Goal: Information Seeking & Learning: Learn about a topic

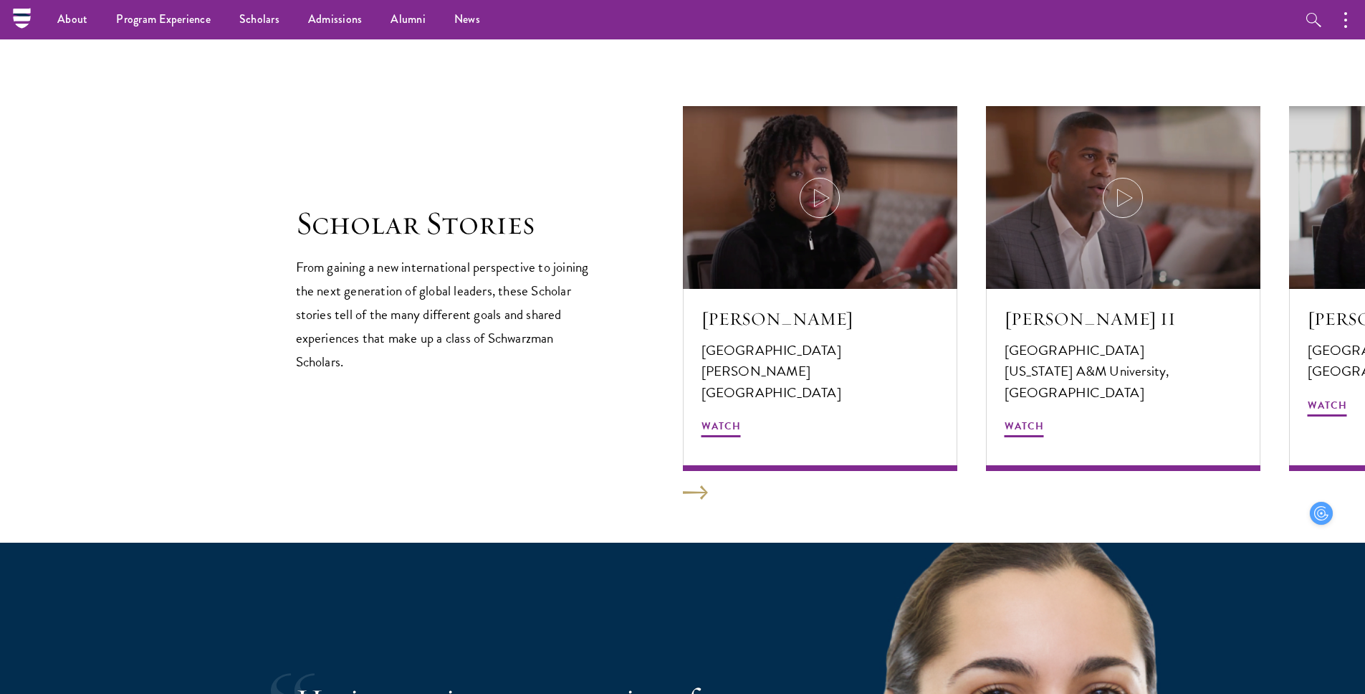
scroll to position [1946, 0]
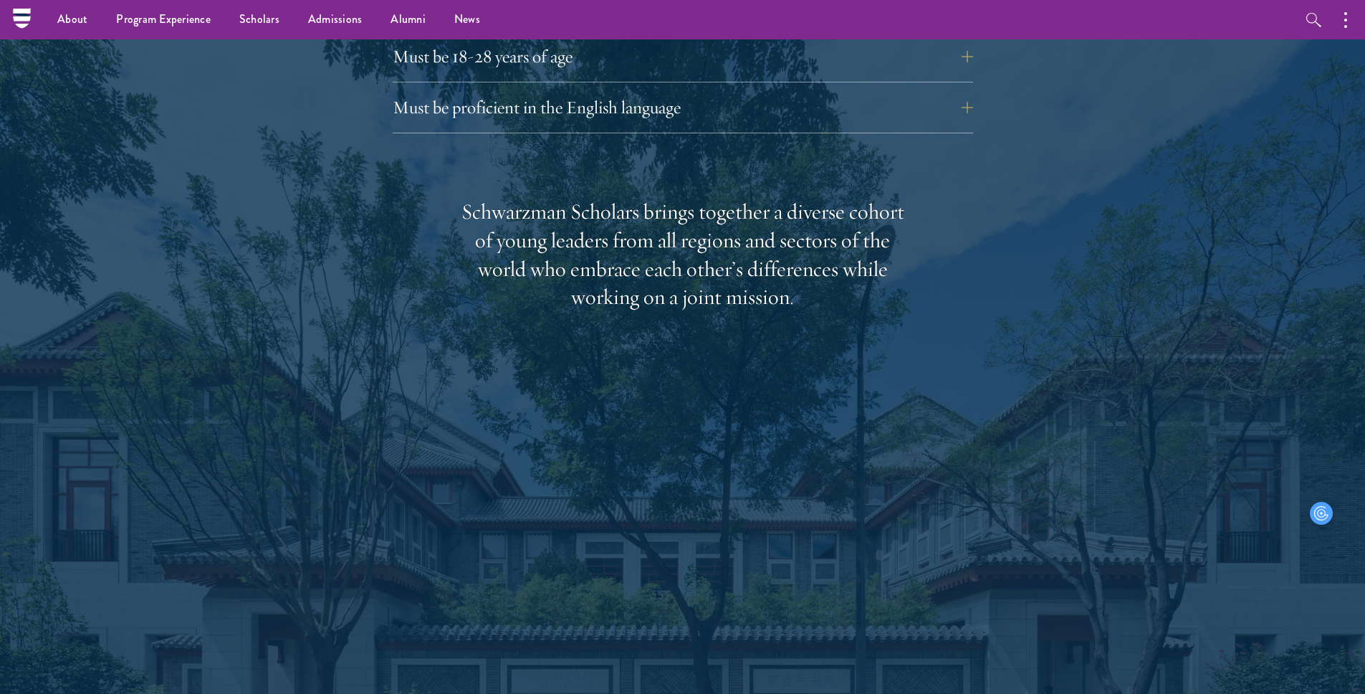
scroll to position [1906, 0]
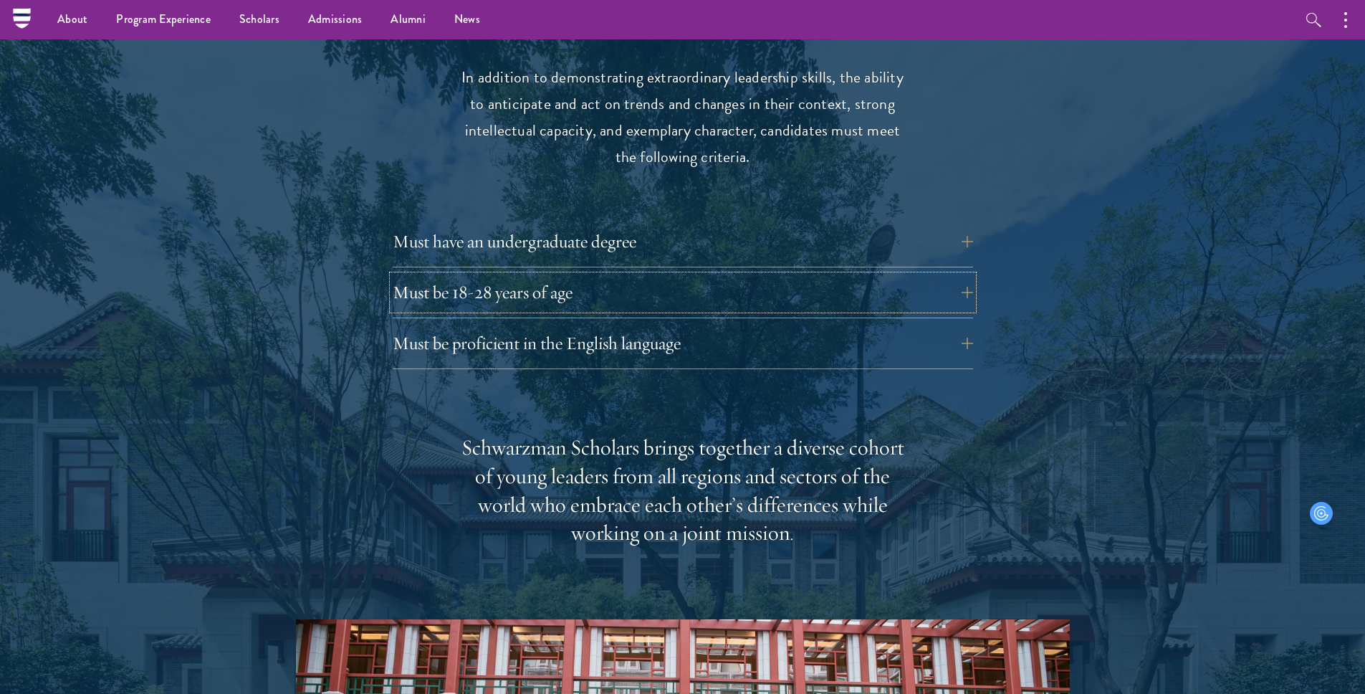
click at [490, 275] on button "Must be 18-28 years of age" at bounding box center [683, 292] width 581 height 34
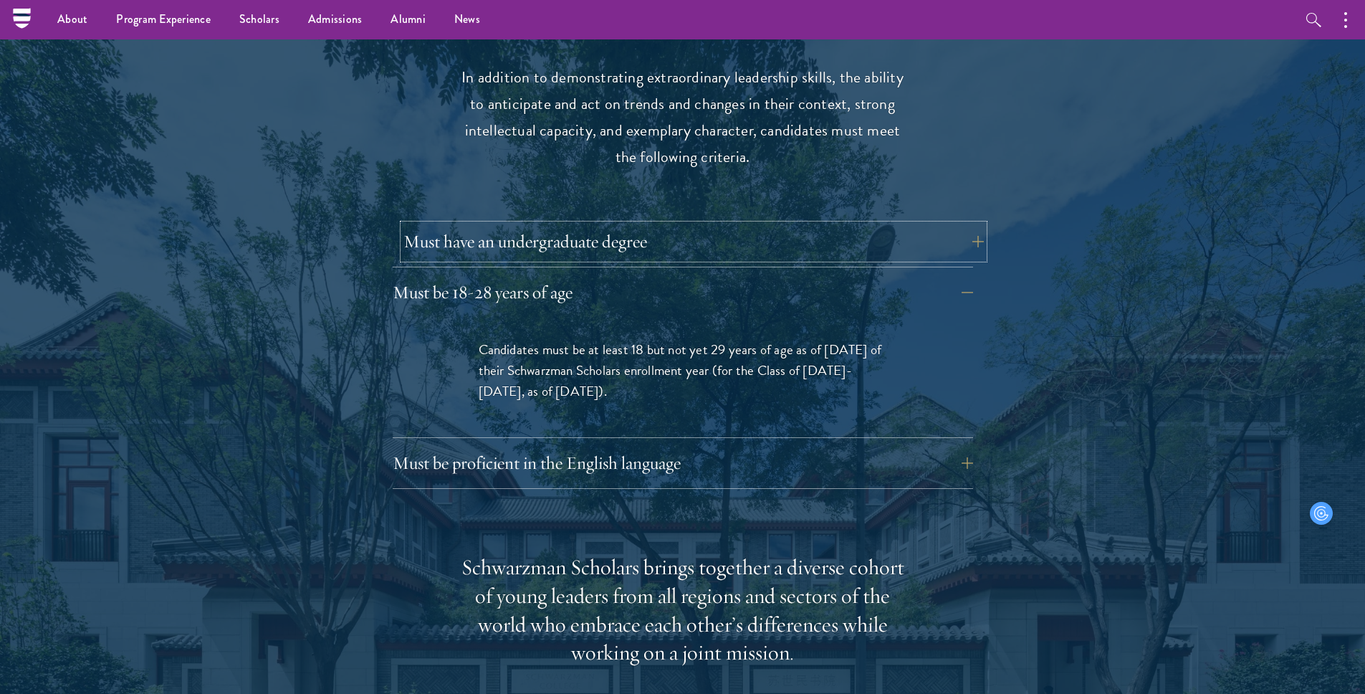
click at [487, 224] on button "Must have an undergraduate degree" at bounding box center [693, 241] width 581 height 34
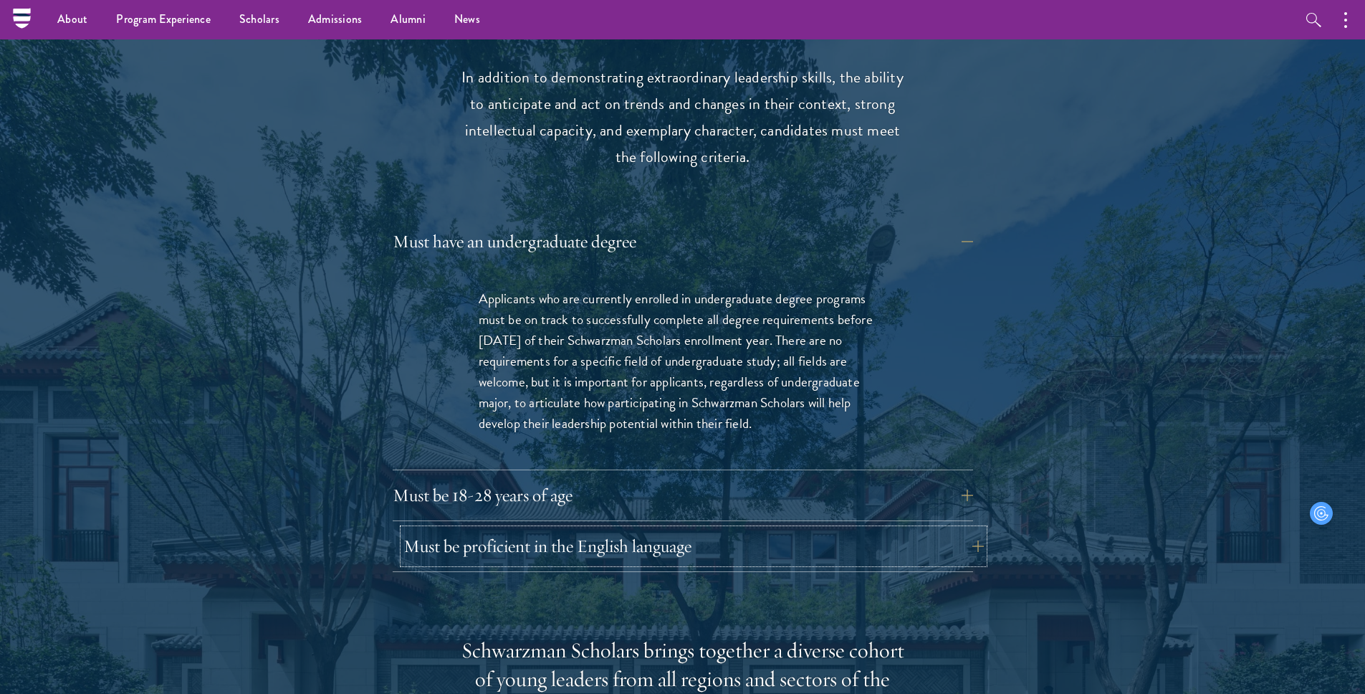
click at [500, 529] on button "Must be proficient in the English language" at bounding box center [693, 546] width 581 height 34
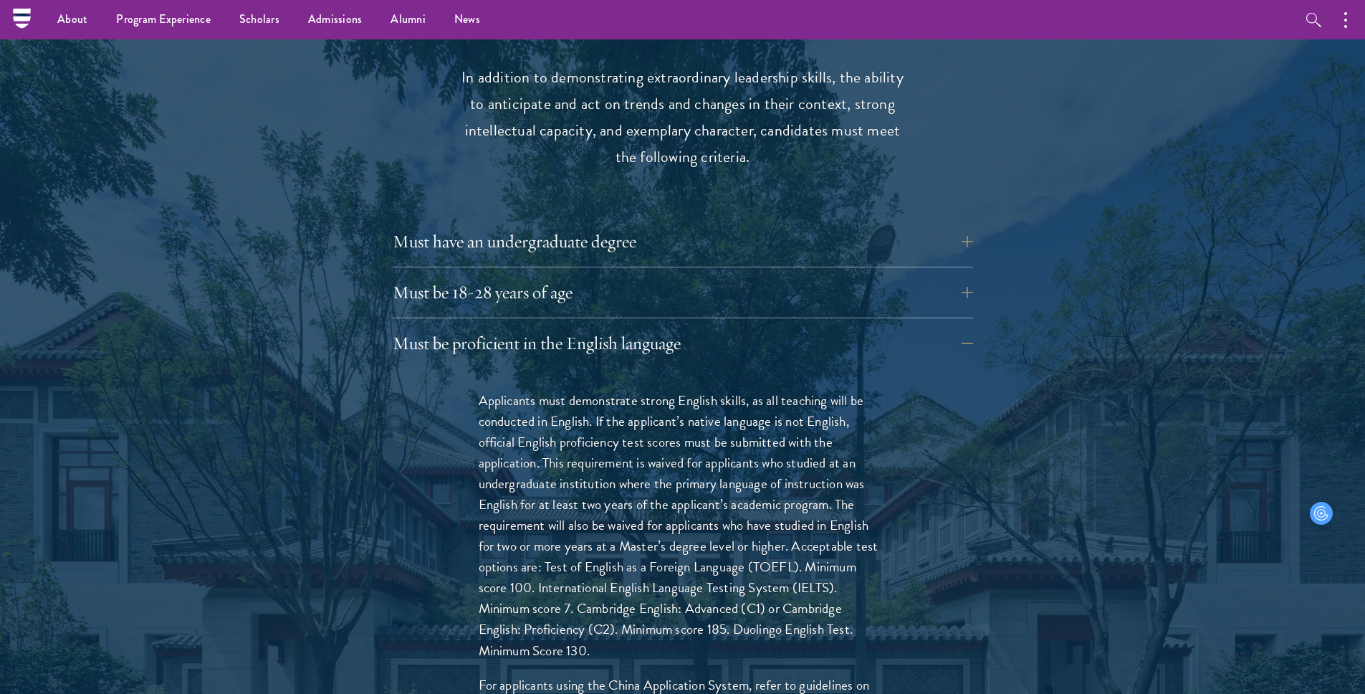
click at [496, 281] on div "Must be 18-28 years of age Candidates must be at least 18 but not yet 29 years …" at bounding box center [683, 296] width 581 height 43
click at [505, 275] on button "Must be 18-28 years of age" at bounding box center [693, 292] width 581 height 34
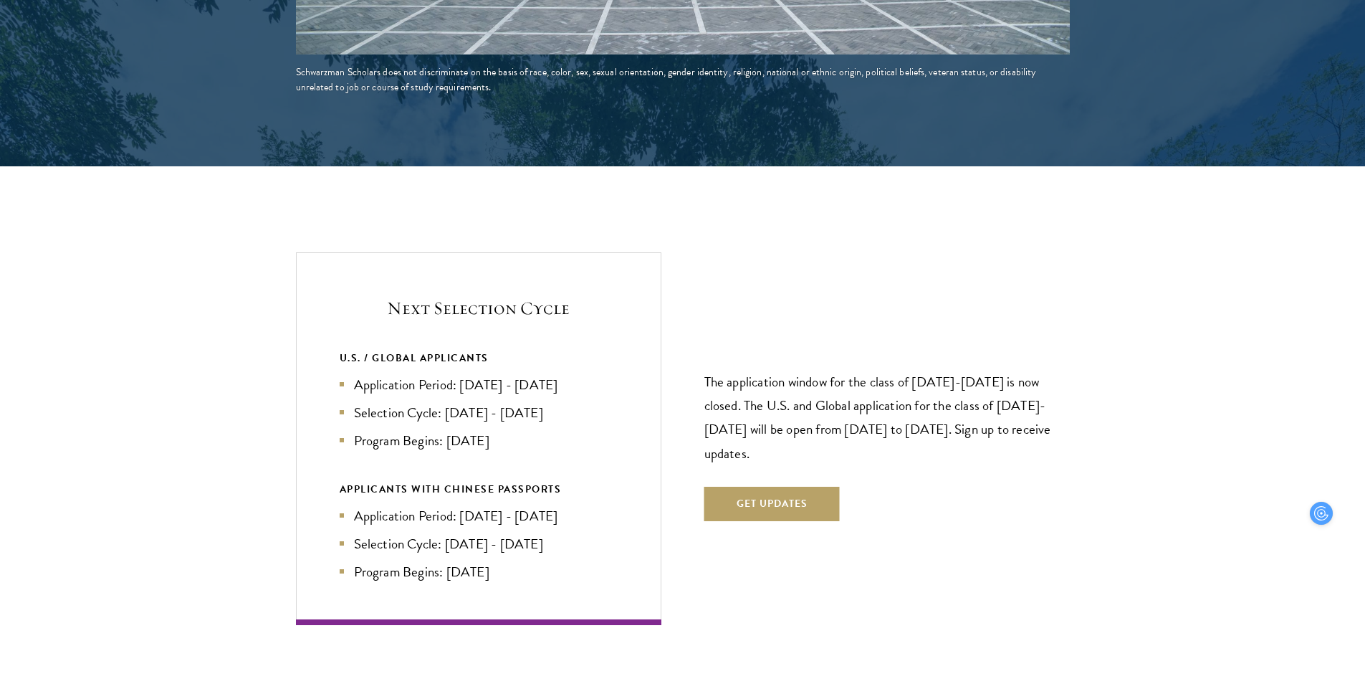
scroll to position [2982, 0]
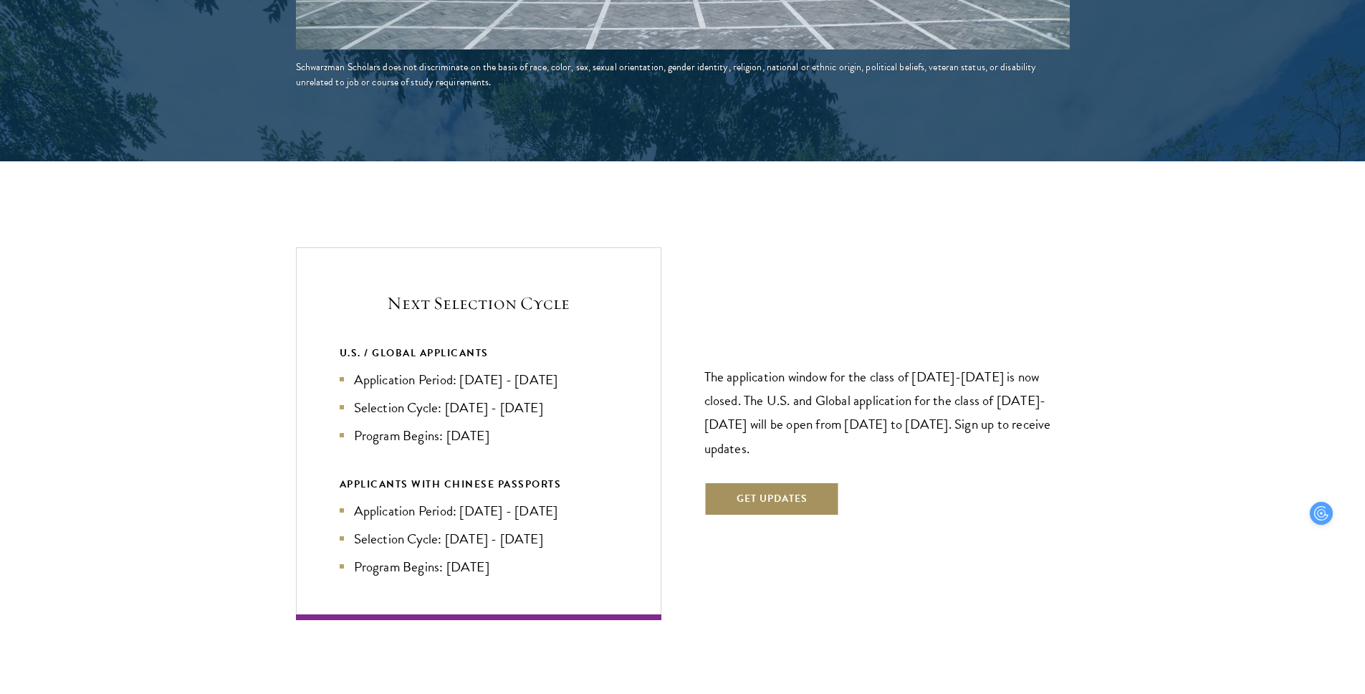
click at [747, 482] on button "Get Updates" at bounding box center [772, 499] width 135 height 34
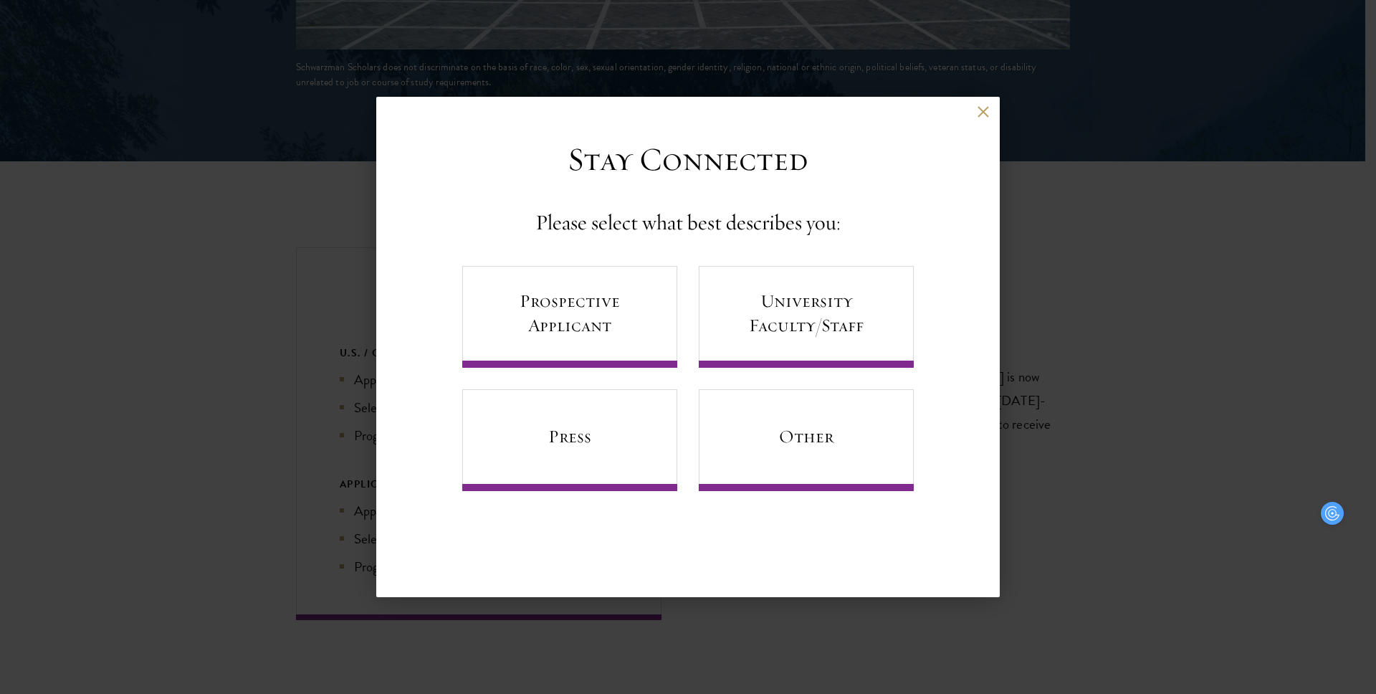
click at [991, 102] on div "Back Stay Connected Please select what best describes you: Prospective Applican…" at bounding box center [688, 347] width 624 height 500
click at [989, 113] on div "Back" at bounding box center [688, 122] width 624 height 34
click at [986, 113] on button at bounding box center [983, 111] width 12 height 12
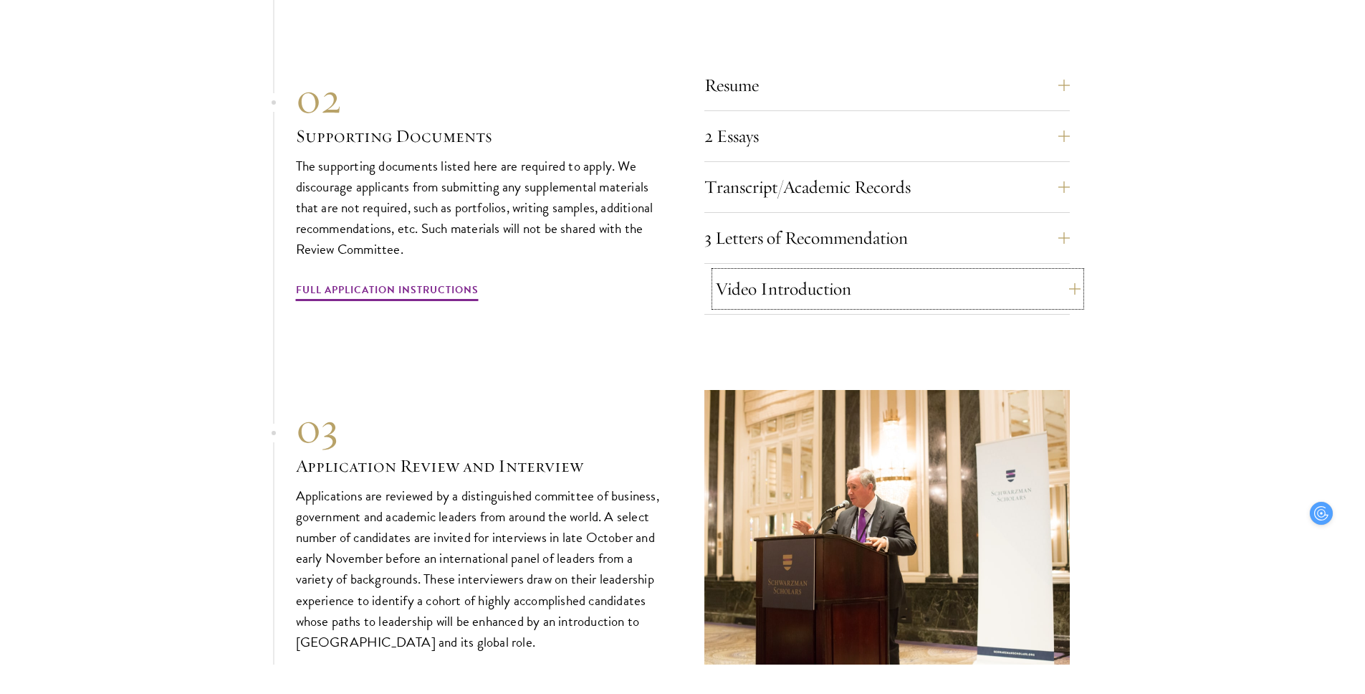
click at [769, 272] on button "Video Introduction" at bounding box center [898, 289] width 366 height 34
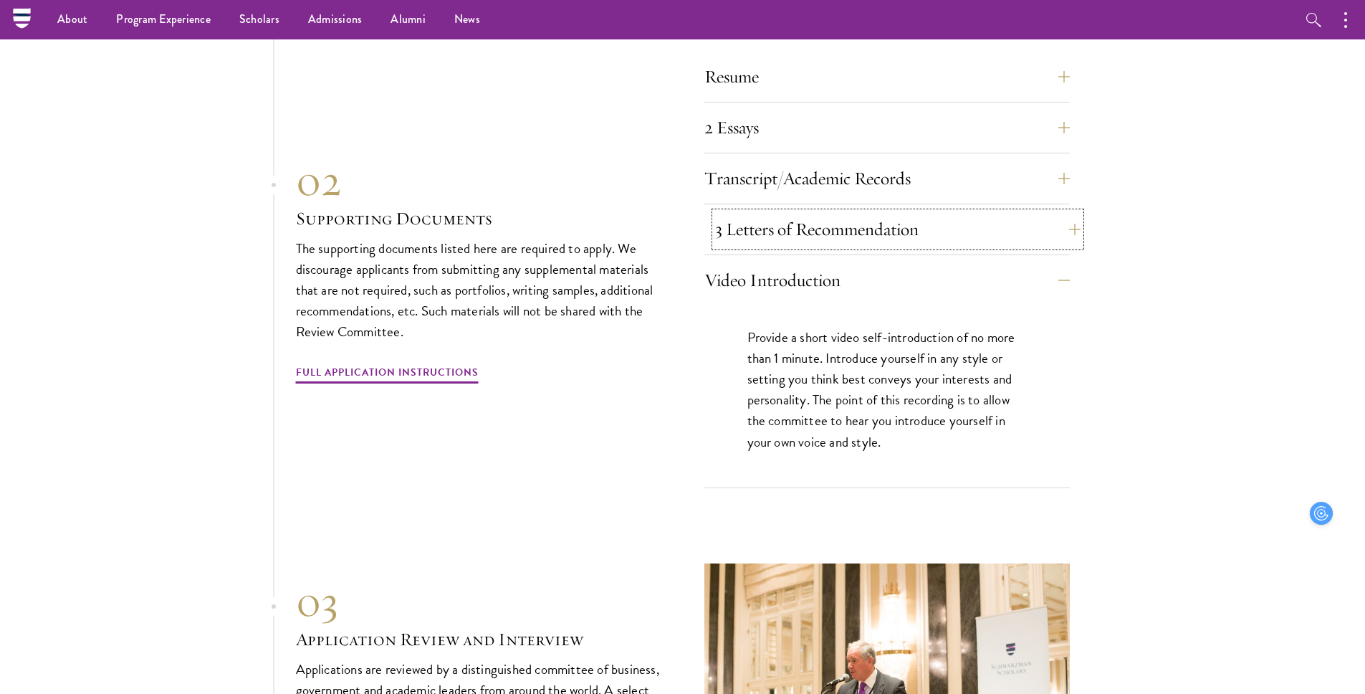
scroll to position [4529, 0]
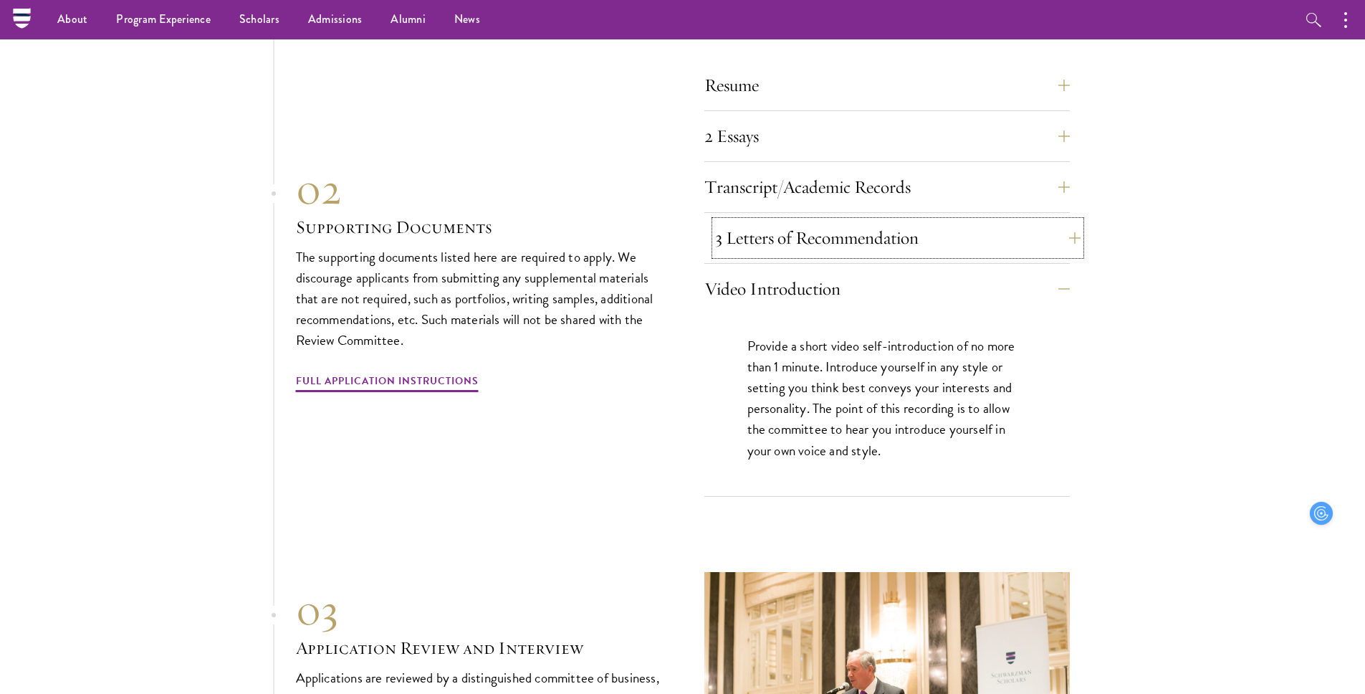
click at [772, 221] on button "3 Letters of Recommendation" at bounding box center [898, 238] width 366 height 34
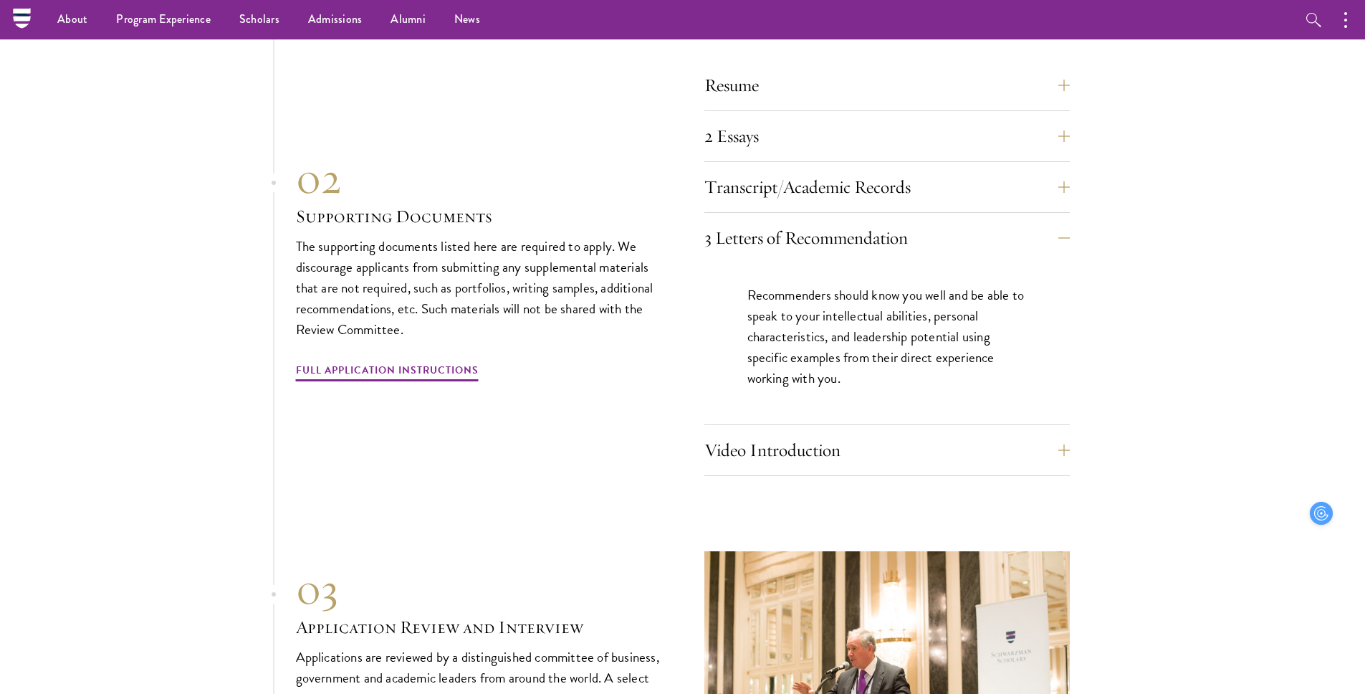
click at [774, 186] on div "Resume A current version of your resume or CV (maximum 2 pages). 2 Essays The t…" at bounding box center [888, 272] width 366 height 408
click at [774, 170] on button "Transcript/Academic Records" at bounding box center [898, 187] width 366 height 34
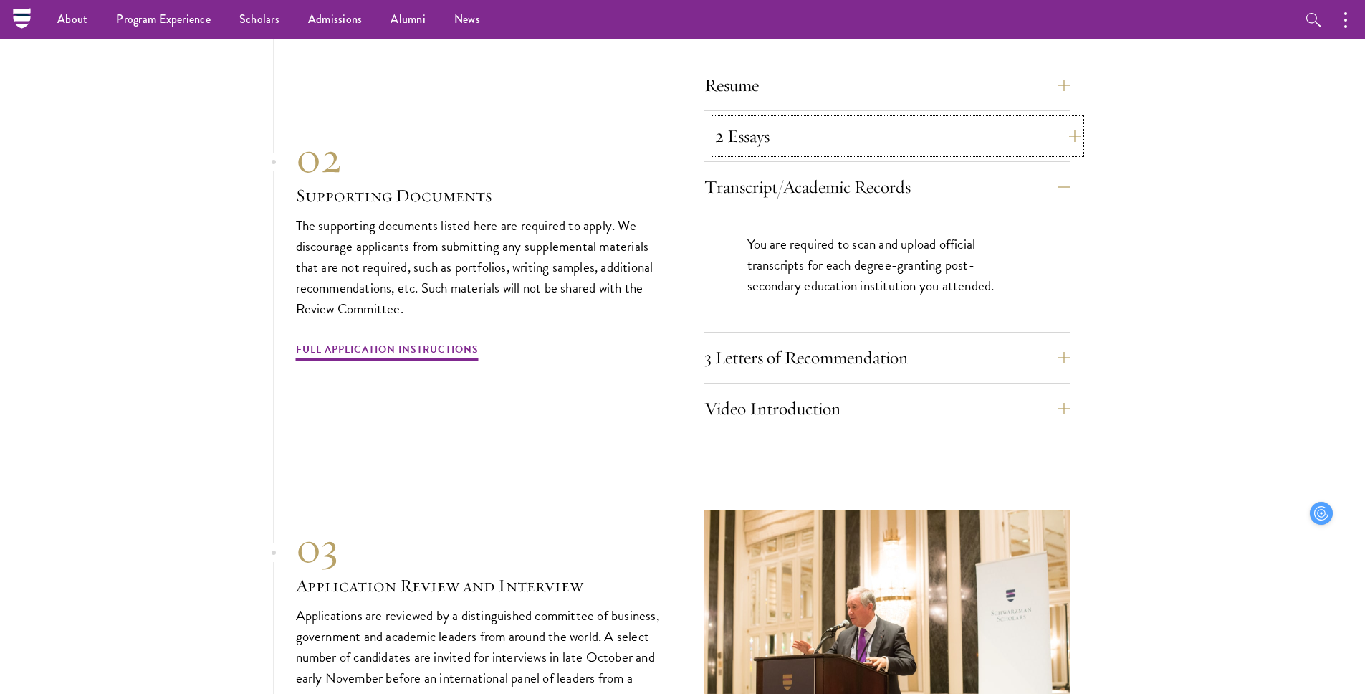
click at [775, 119] on button "2 Essays" at bounding box center [898, 136] width 366 height 34
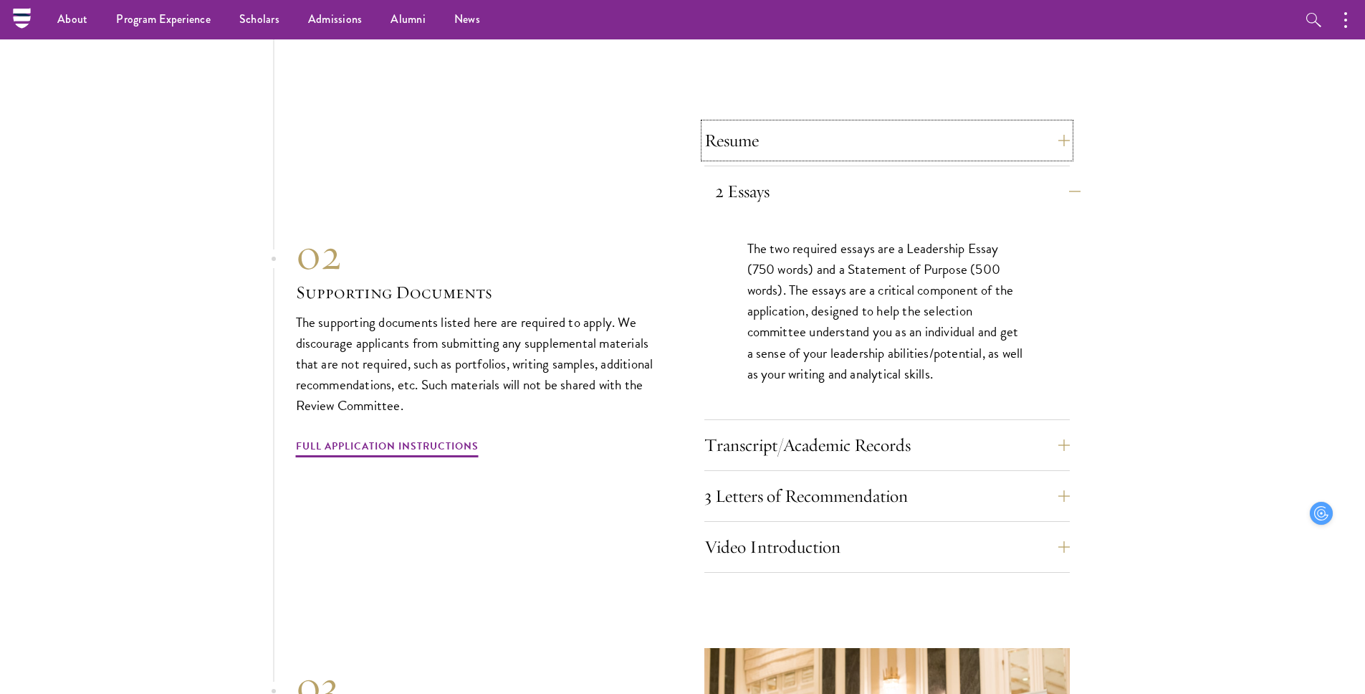
click at [775, 123] on button "Resume" at bounding box center [888, 140] width 366 height 34
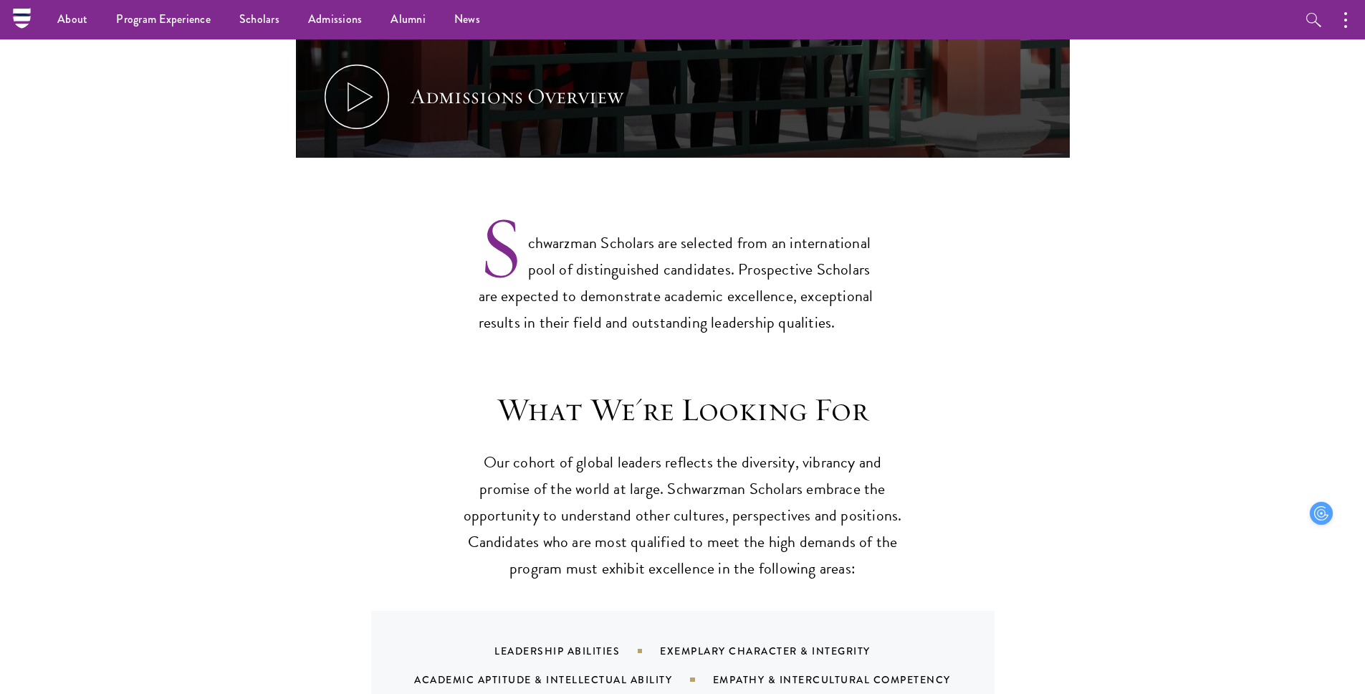
scroll to position [877, 0]
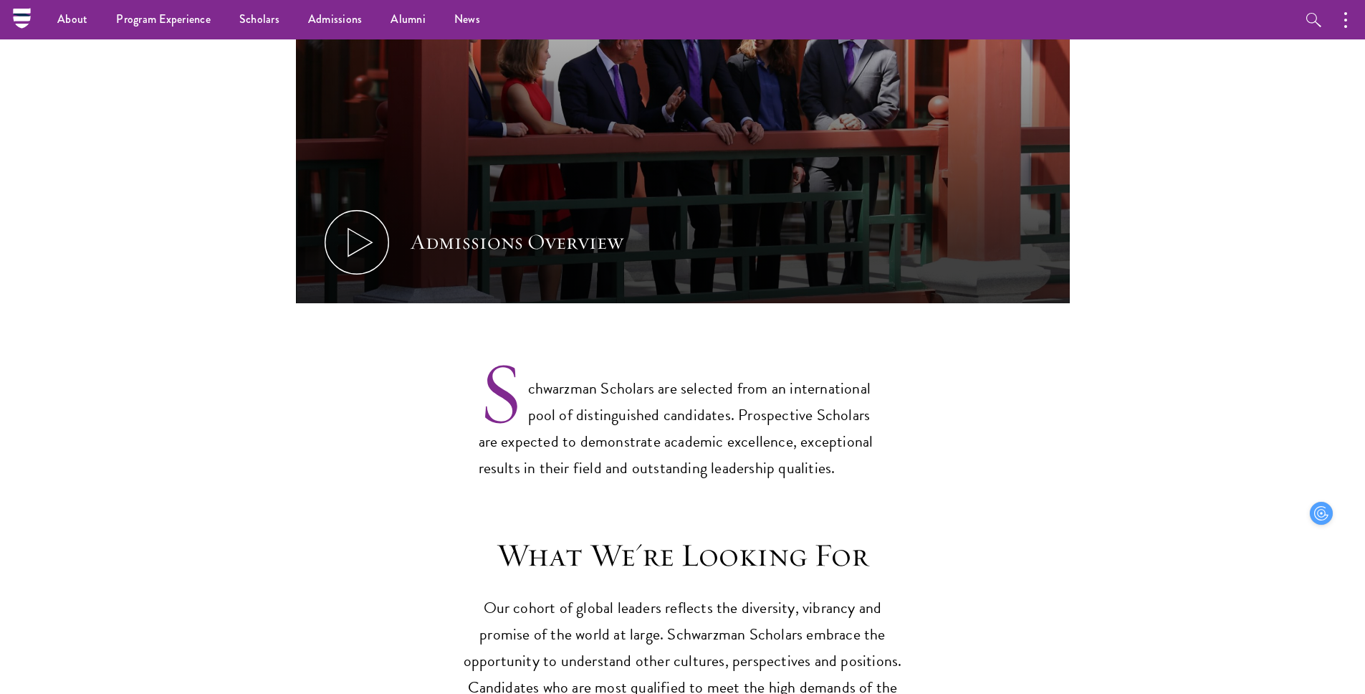
click at [1353, 43] on section "Admissions Overview Every year, a new class is selected to represent the world’…" at bounding box center [682, 58] width 1365 height 846
click at [1353, 29] on button "button" at bounding box center [1350, 19] width 32 height 39
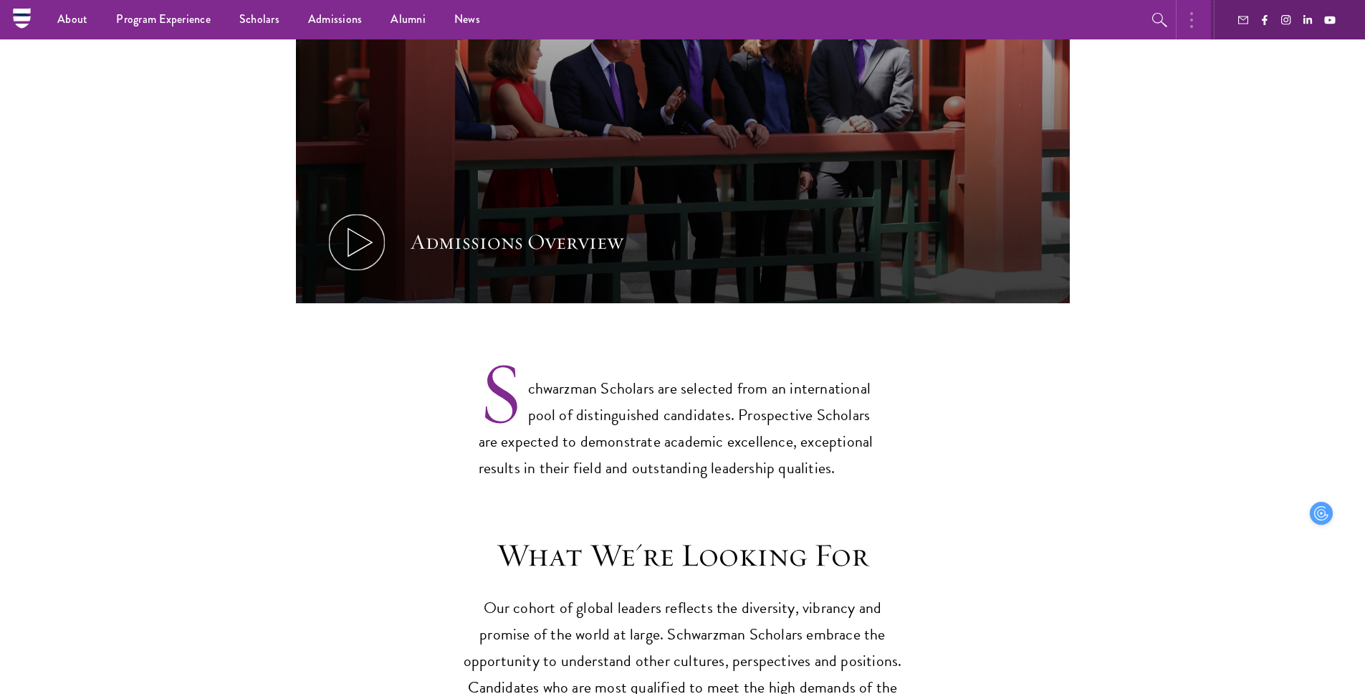
scroll to position [0, 0]
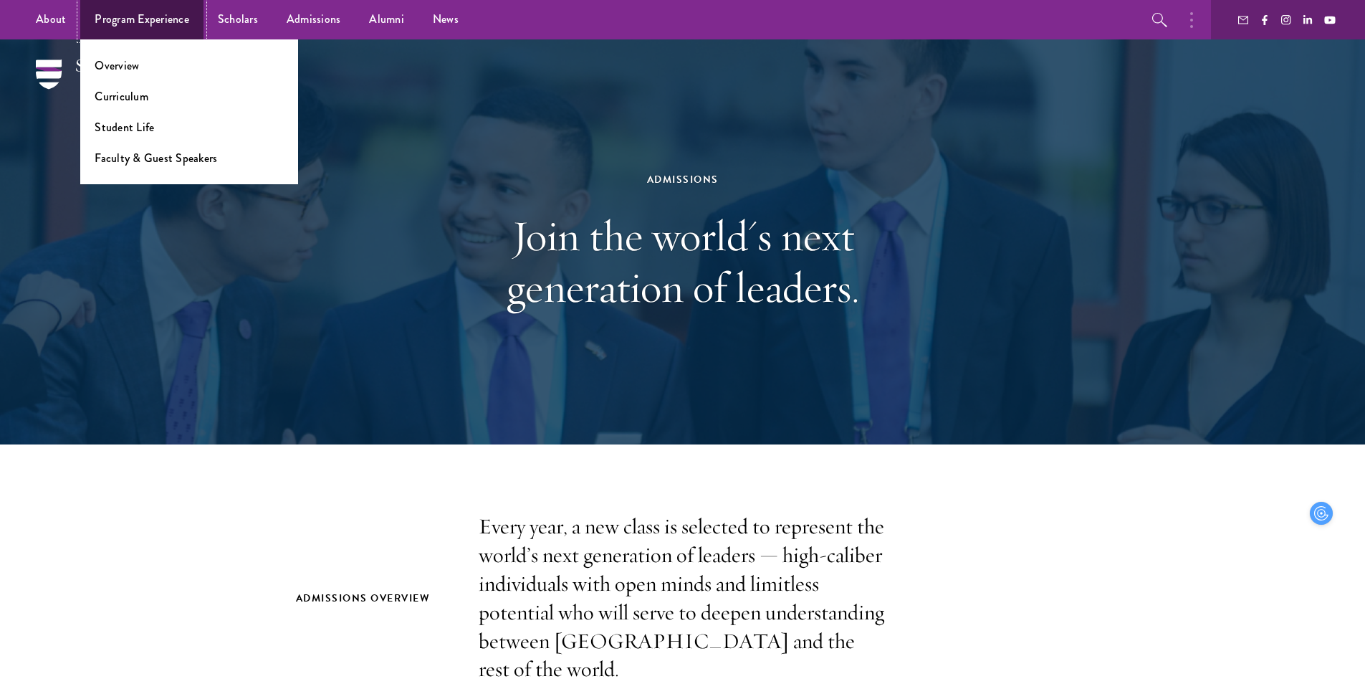
click at [115, 15] on link "Program Experience" at bounding box center [141, 19] width 123 height 39
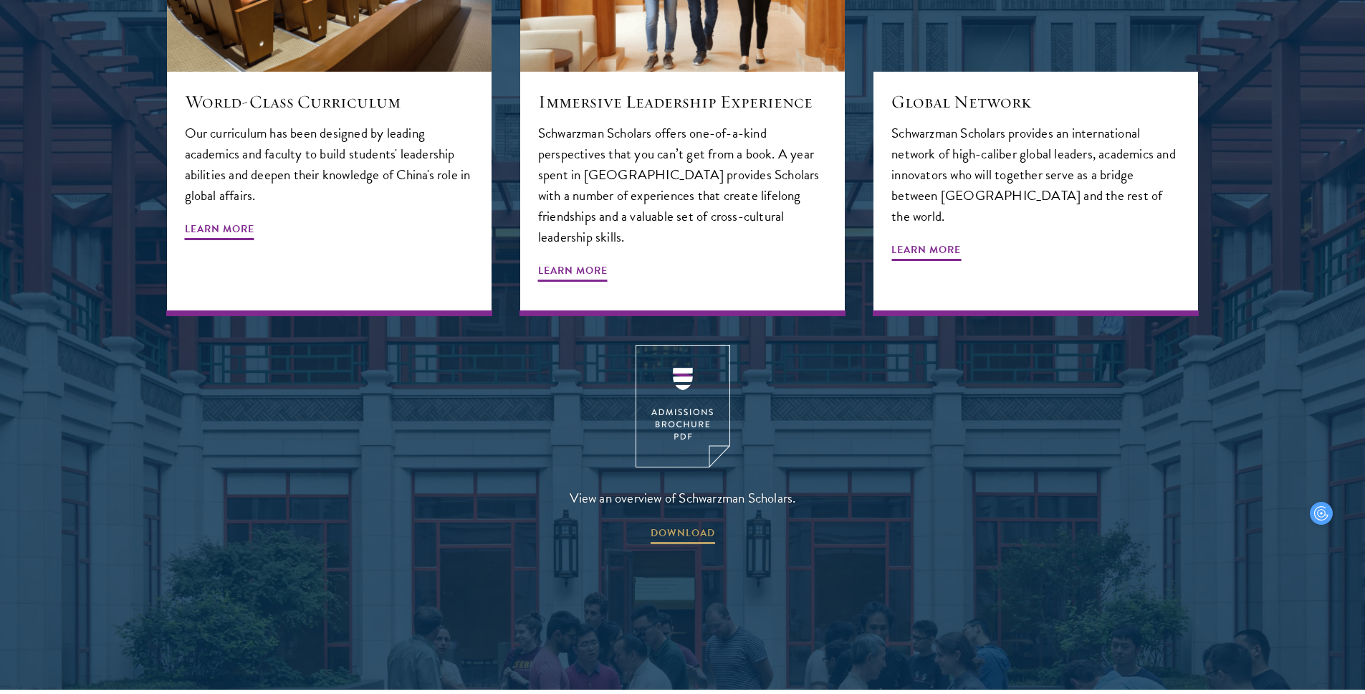
scroll to position [2025, 0]
